Goal: Task Accomplishment & Management: Manage account settings

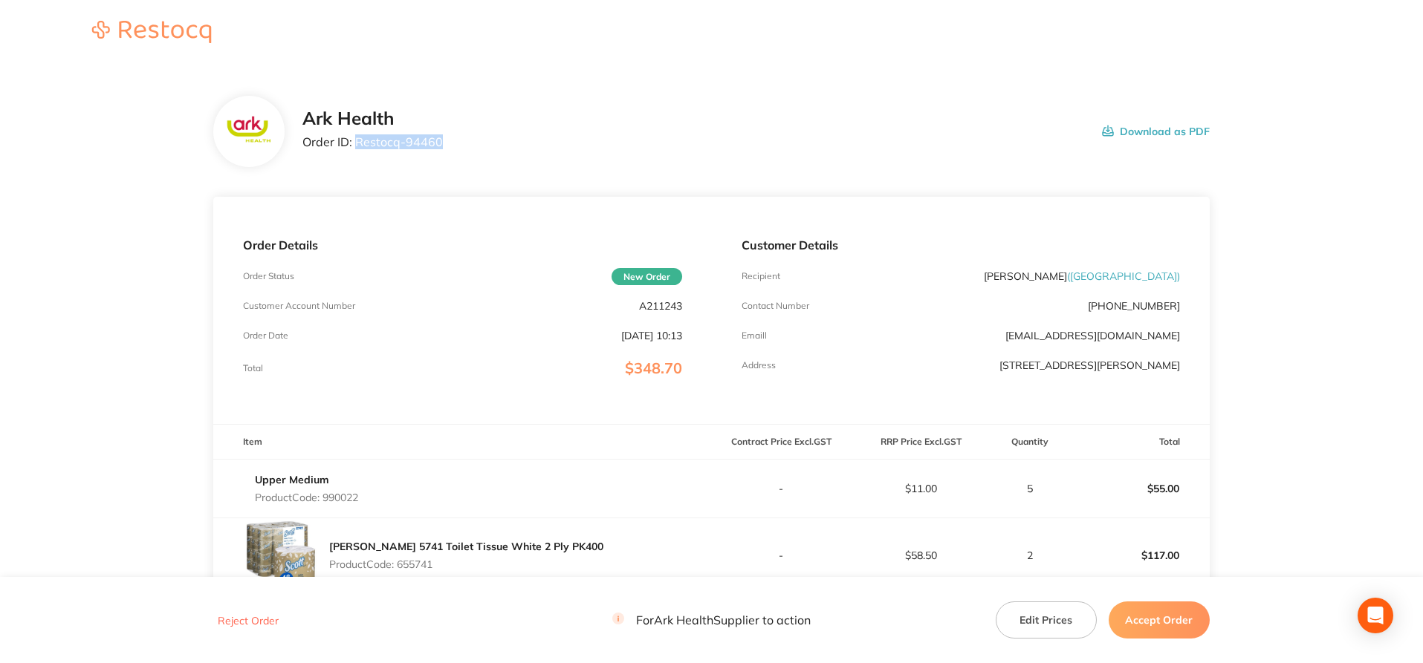
drag, startPoint x: 355, startPoint y: 139, endPoint x: 446, endPoint y: 140, distance: 90.7
click at [446, 140] on div "Ark Health Order ID: Restocq- 94460 Download as PDF" at bounding box center [755, 131] width 907 height 46
copy p "Restocq- 94460"
drag, startPoint x: 632, startPoint y: 305, endPoint x: 686, endPoint y: 305, distance: 55.0
click at [686, 305] on div "Order Details Order Status New Order Customer Account Number A211243 Order Date…" at bounding box center [462, 310] width 498 height 227
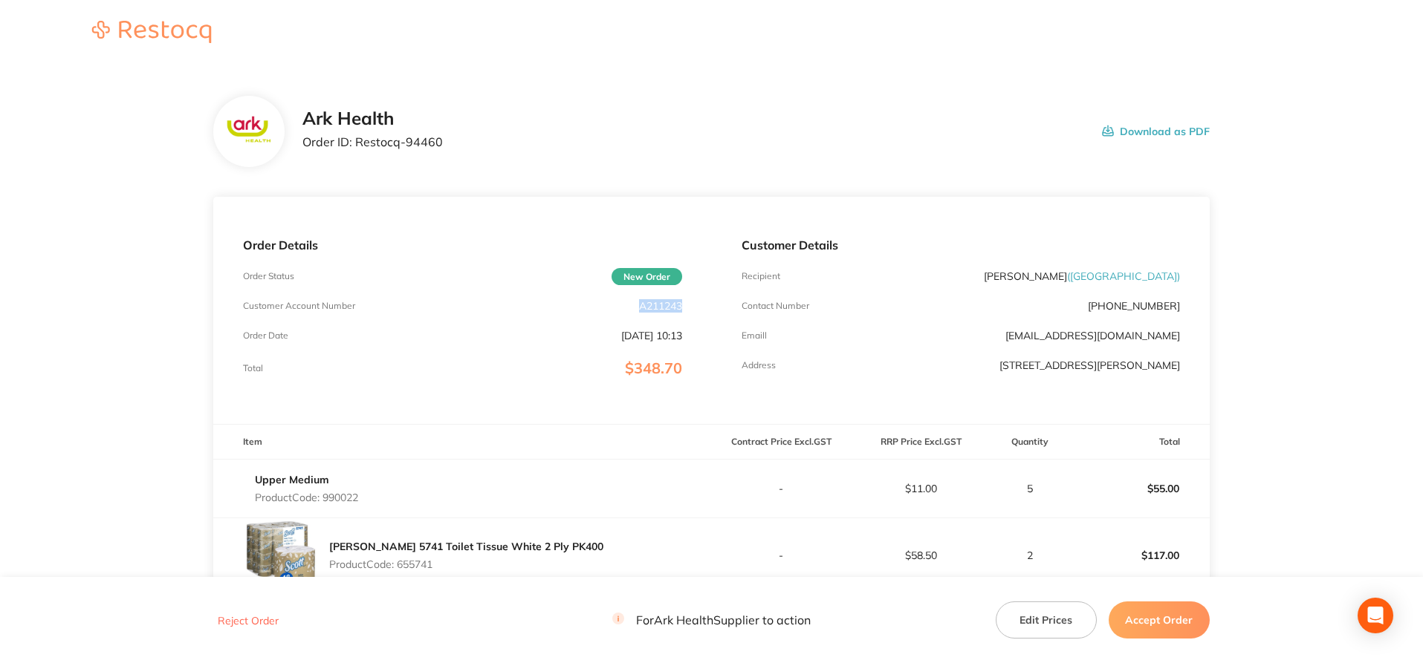
copy p "A211243"
drag, startPoint x: 358, startPoint y: 140, endPoint x: 420, endPoint y: 141, distance: 61.7
click at [449, 140] on div "Ark Health Order ID: Restocq- 94460 Download as PDF" at bounding box center [755, 131] width 907 height 46
copy p "Restocq- 94460"
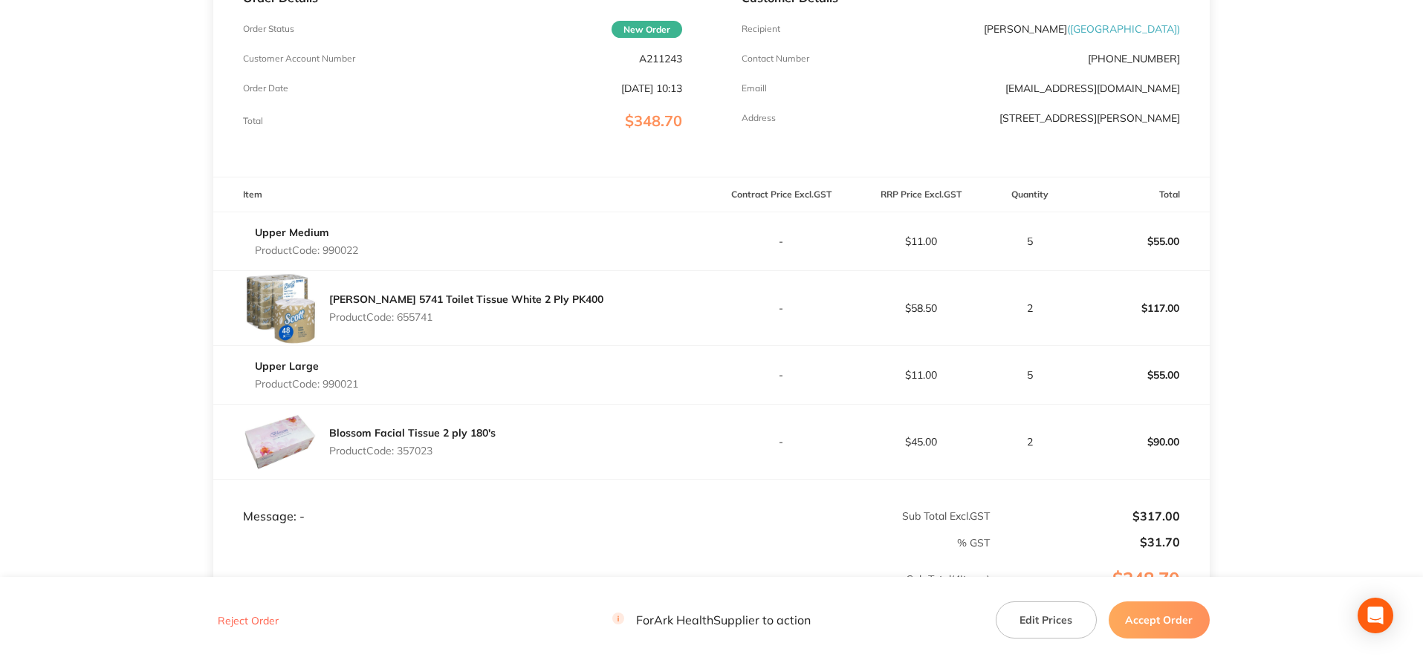
scroll to position [297, 0]
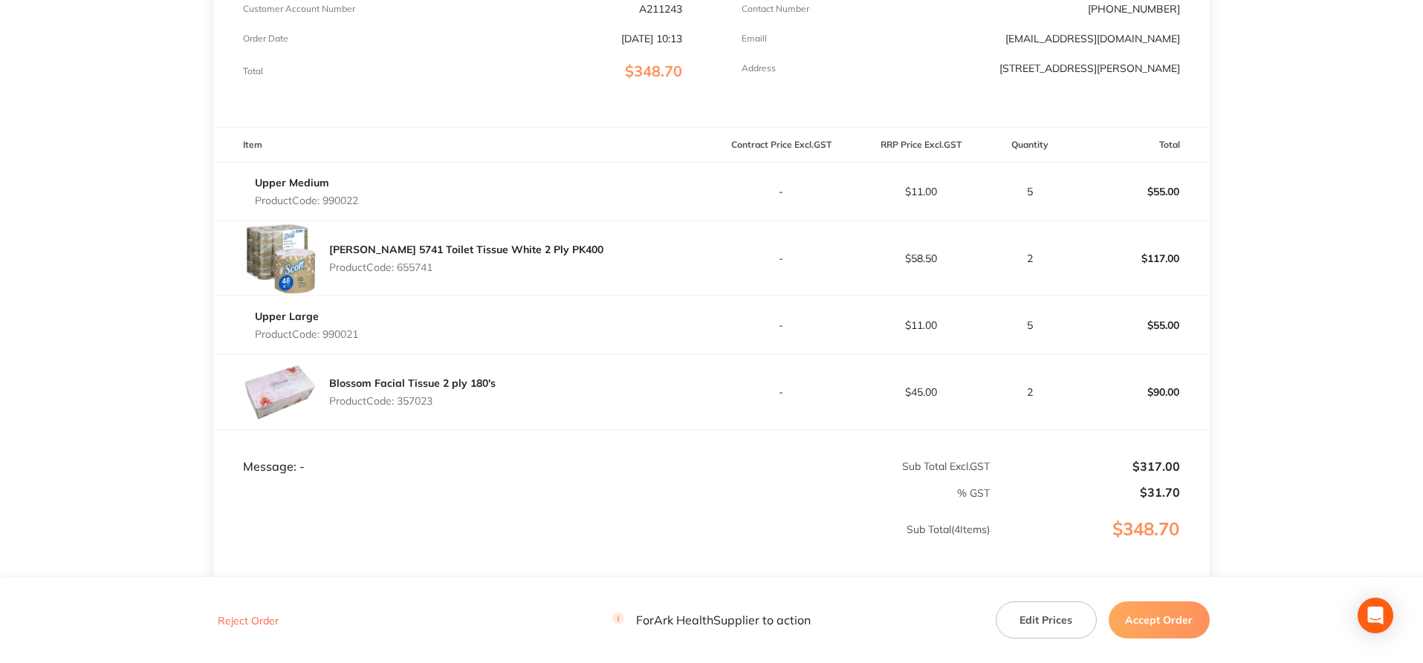
drag, startPoint x: 328, startPoint y: 195, endPoint x: 362, endPoint y: 196, distance: 34.2
click at [358, 196] on p "Product Code: 990022" at bounding box center [306, 201] width 103 height 12
copy p "990022"
click at [432, 265] on p "Product Code: 655741" at bounding box center [466, 268] width 274 height 12
drag, startPoint x: 400, startPoint y: 266, endPoint x: 441, endPoint y: 267, distance: 40.9
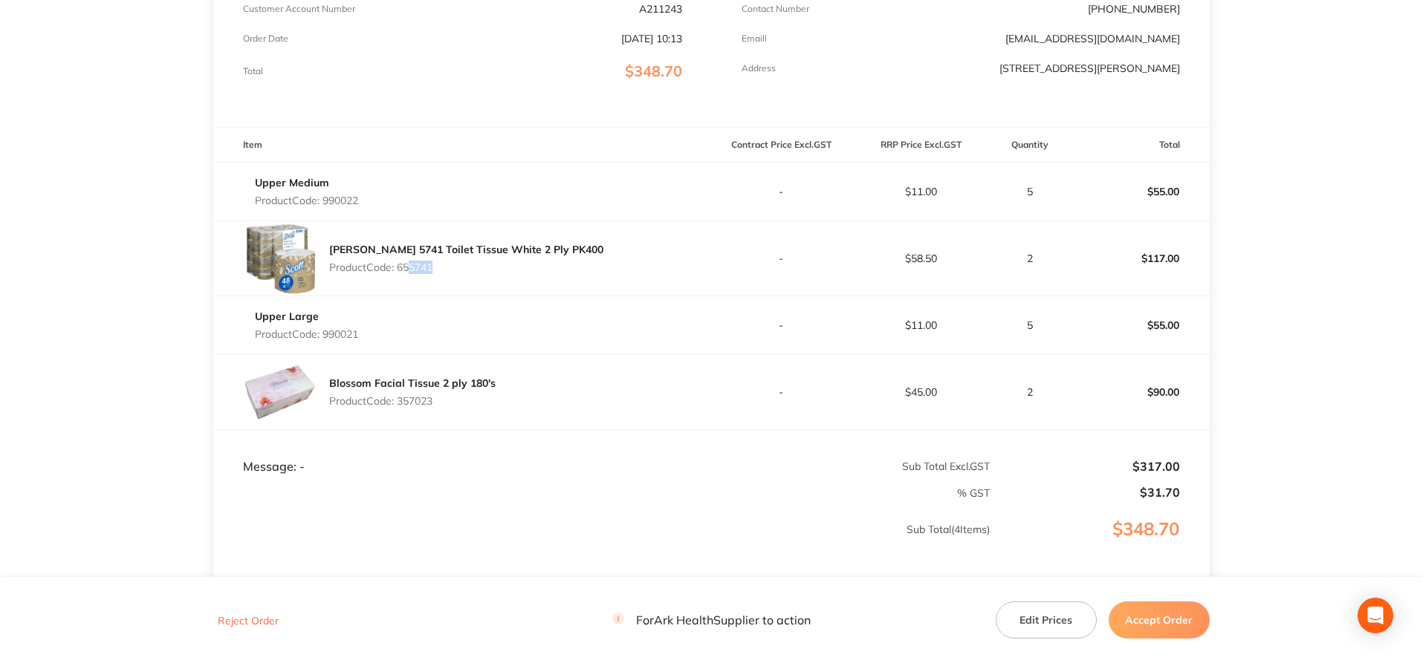
click at [441, 267] on p "Product Code: 655741" at bounding box center [466, 268] width 274 height 12
copy p "655741"
drag, startPoint x: 325, startPoint y: 334, endPoint x: 369, endPoint y: 336, distance: 43.9
click at [369, 336] on div "Upper Large Product Code: 990021" at bounding box center [462, 326] width 498 height 42
copy p "990021"
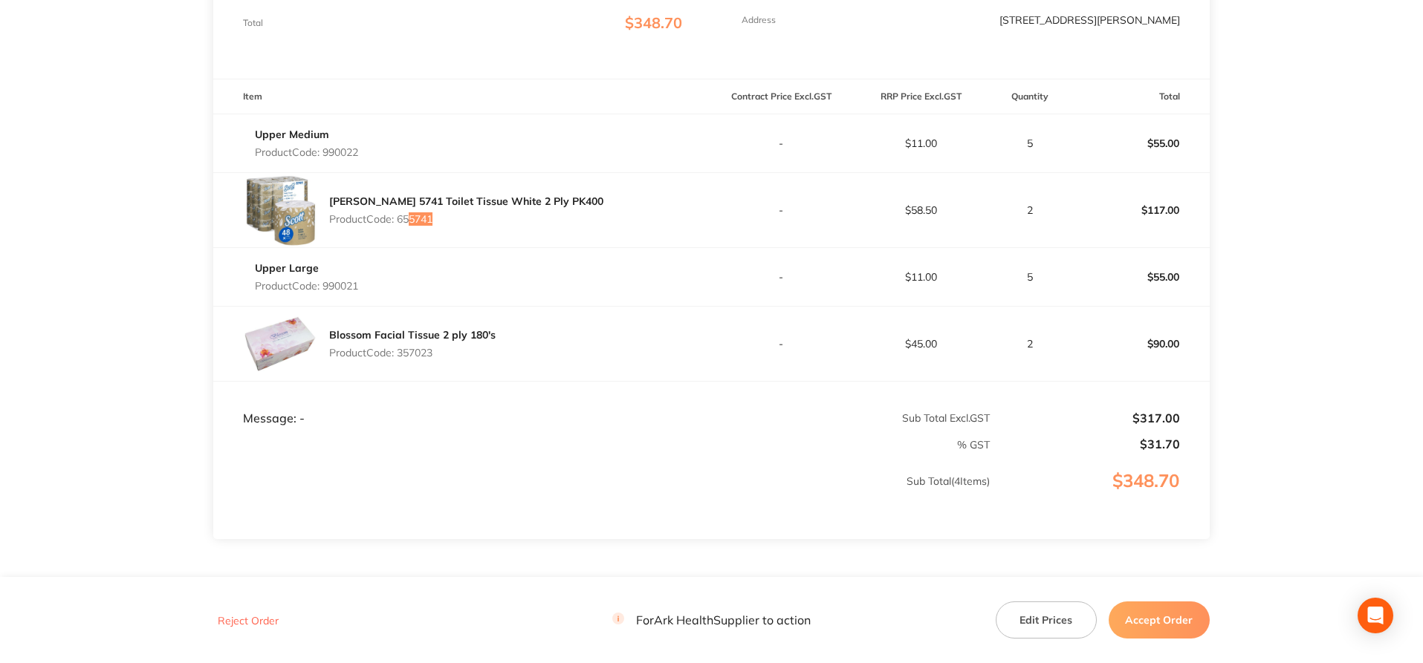
scroll to position [371, 0]
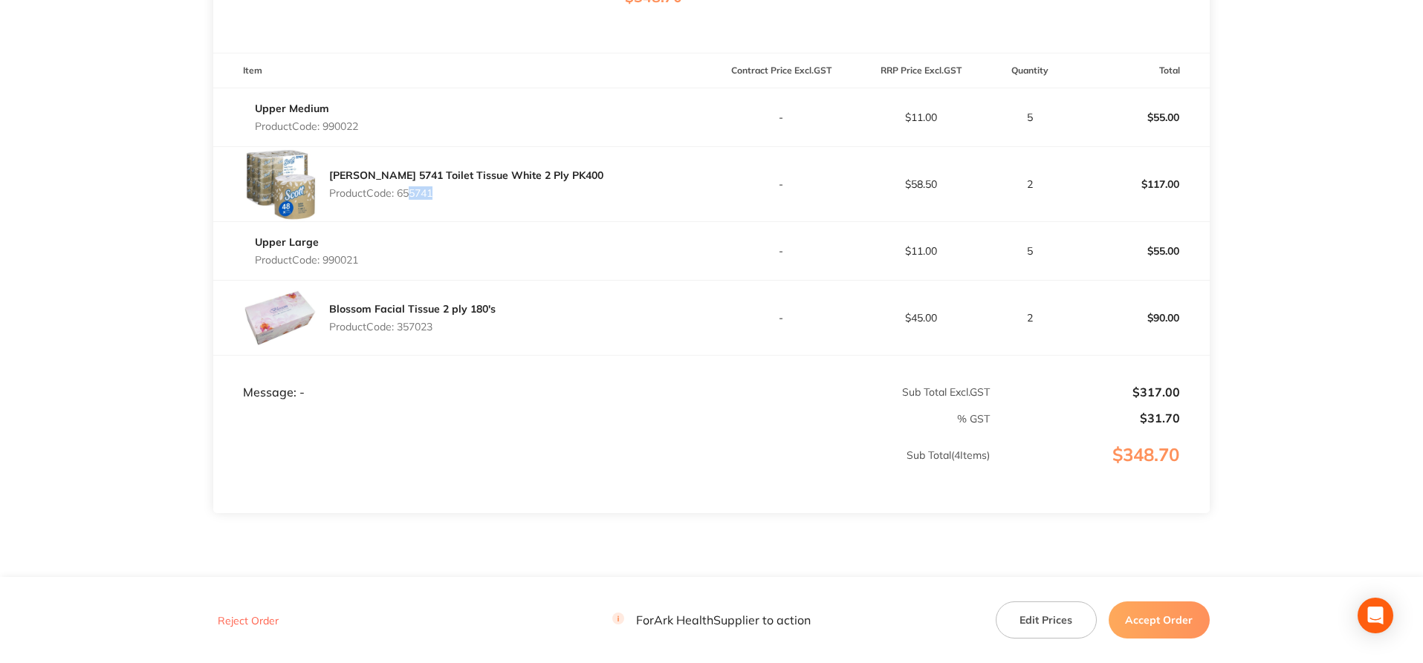
drag, startPoint x: 401, startPoint y: 328, endPoint x: 430, endPoint y: 327, distance: 29.0
click at [446, 327] on p "Product Code: 357023" at bounding box center [412, 327] width 166 height 12
copy p "357023"
click at [1169, 617] on button "Accept Order" at bounding box center [1158, 620] width 101 height 37
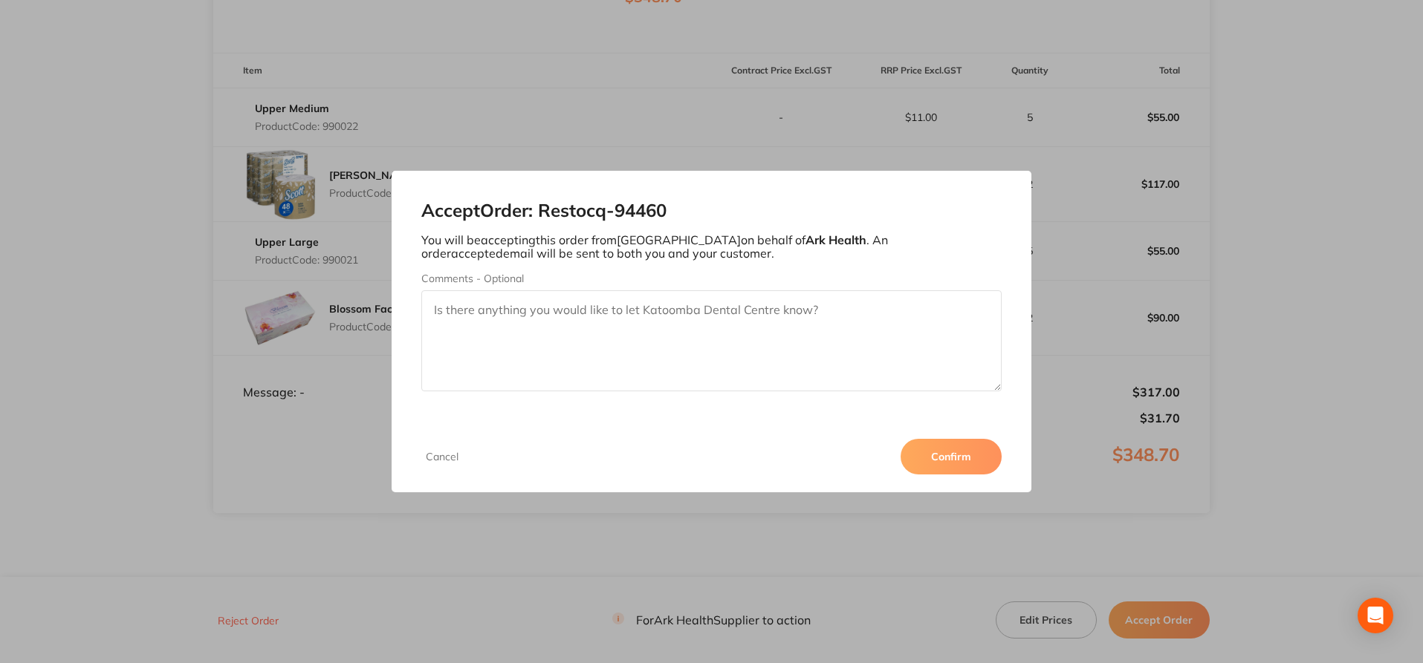
click at [970, 450] on button "Confirm" at bounding box center [950, 457] width 101 height 36
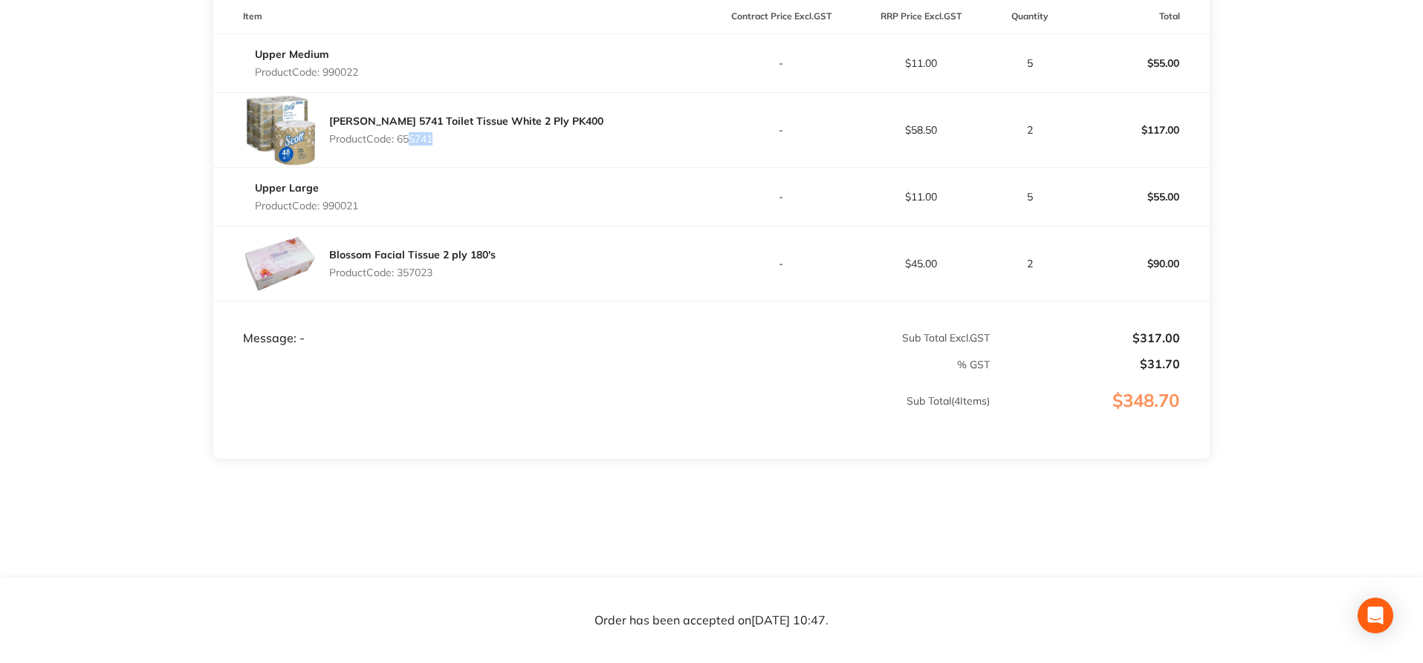
scroll to position [0, 0]
